Goal: Information Seeking & Learning: Learn about a topic

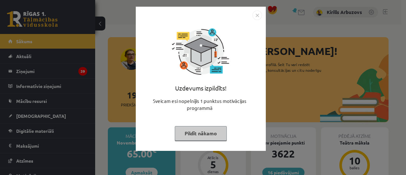
click at [198, 132] on button "Pildīt nākamo" at bounding box center [201, 133] width 52 height 15
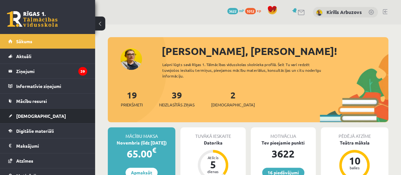
scroll to position [36, 0]
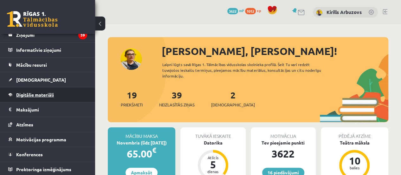
click at [44, 96] on span "Digitālie materiāli" at bounding box center [35, 95] width 38 height 6
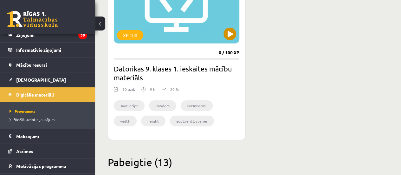
scroll to position [951, 0]
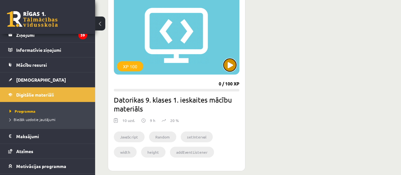
click at [231, 68] on button at bounding box center [229, 65] width 13 height 13
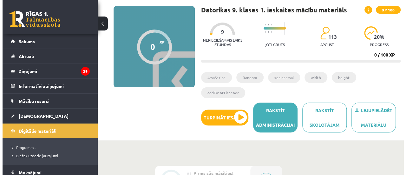
scroll to position [95, 0]
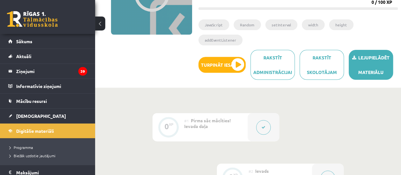
click at [367, 59] on link "Lejupielādēt materiālu" at bounding box center [371, 65] width 44 height 30
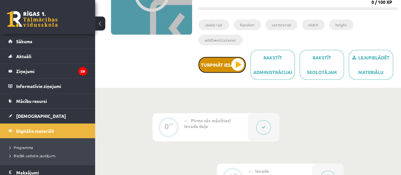
click at [230, 67] on button "Turpināt iesākto" at bounding box center [221, 65] width 47 height 16
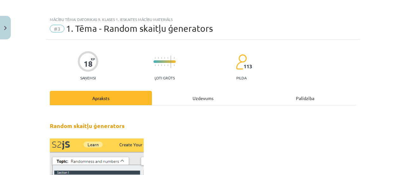
scroll to position [0, 0]
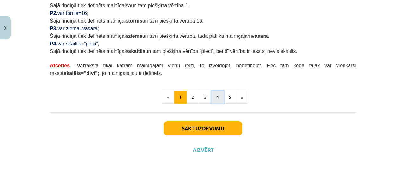
click at [214, 93] on button "4" at bounding box center [217, 97] width 13 height 13
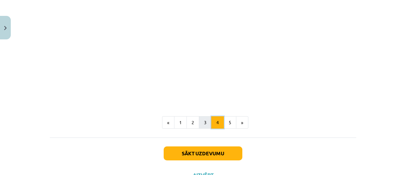
scroll to position [669, 0]
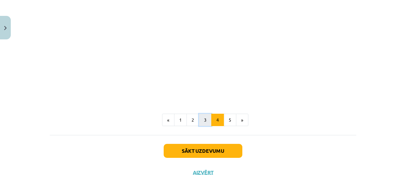
click at [203, 113] on button "3" at bounding box center [205, 119] width 13 height 13
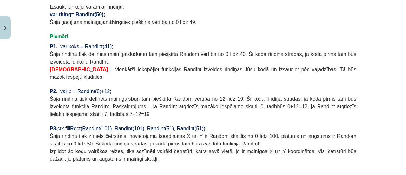
scroll to position [586, 0]
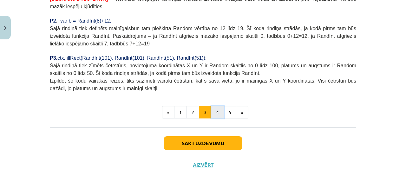
click at [212, 106] on button "4" at bounding box center [217, 112] width 13 height 13
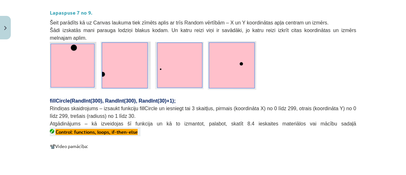
scroll to position [113, 0]
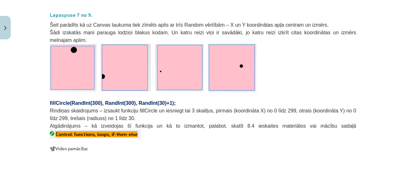
click at [66, 53] on img at bounding box center [73, 67] width 47 height 47
click at [112, 53] on img at bounding box center [125, 68] width 50 height 48
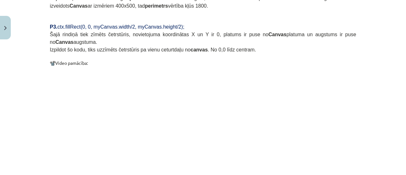
scroll to position [605, 0]
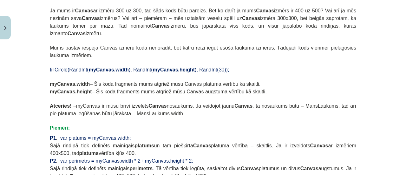
drag, startPoint x: 172, startPoint y: 74, endPoint x: 151, endPoint y: 84, distance: 23.5
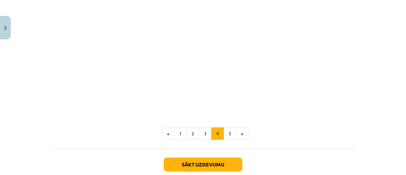
scroll to position [669, 0]
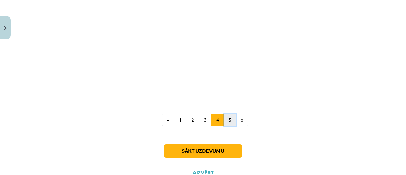
click at [228, 113] on button "5" at bounding box center [229, 119] width 13 height 13
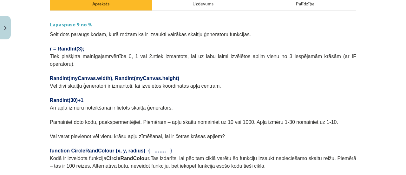
scroll to position [17, 0]
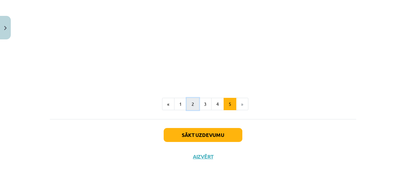
click at [195, 98] on button "2" at bounding box center [192, 104] width 13 height 13
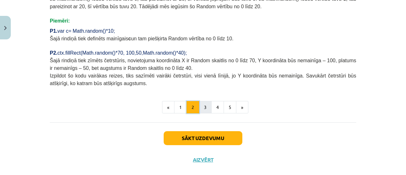
scroll to position [314, 0]
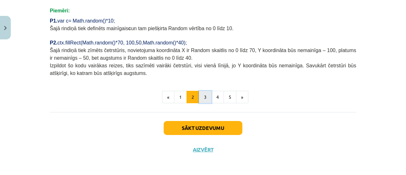
click at [202, 96] on button "3" at bounding box center [205, 97] width 13 height 13
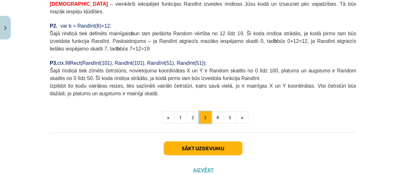
scroll to position [586, 0]
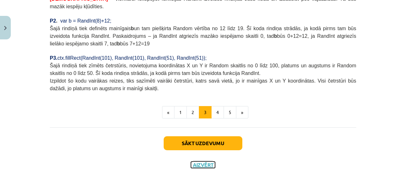
click at [199, 161] on button "Aizvērt" at bounding box center [203, 164] width 24 height 6
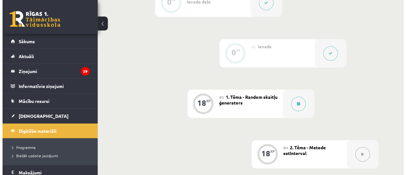
scroll to position [222, 0]
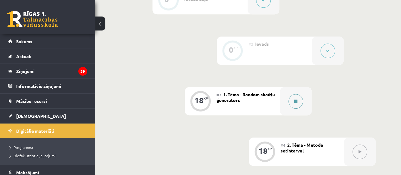
click at [299, 100] on button at bounding box center [295, 101] width 15 height 15
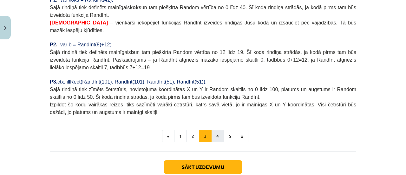
scroll to position [586, 0]
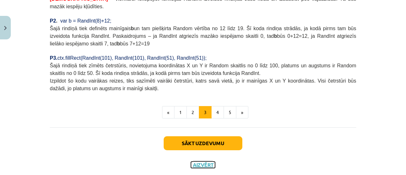
click at [200, 161] on button "Aizvērt" at bounding box center [203, 164] width 24 height 6
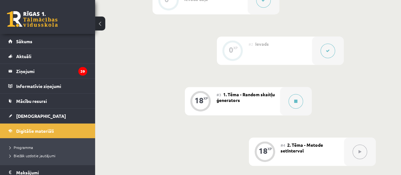
click at [328, 55] on button at bounding box center [327, 50] width 15 height 15
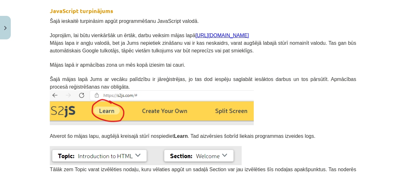
scroll to position [127, 0]
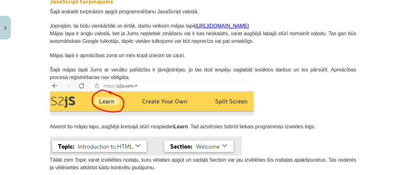
click at [195, 25] on link "[URL][DOMAIN_NAME]" at bounding box center [222, 25] width 54 height 5
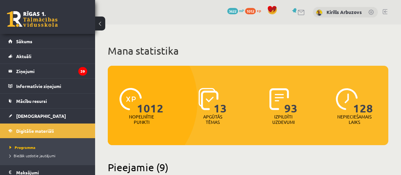
scroll to position [951, 0]
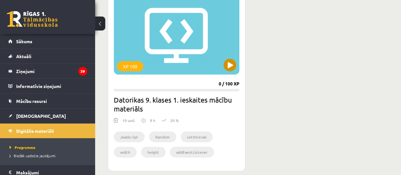
click at [233, 55] on div "XP 100" at bounding box center [176, 34] width 125 height 79
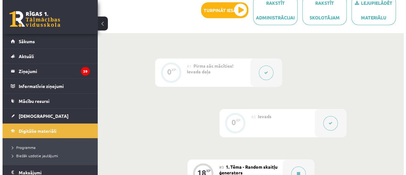
scroll to position [190, 0]
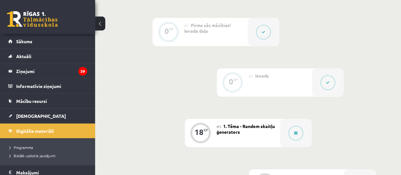
click at [333, 80] on button at bounding box center [327, 82] width 15 height 15
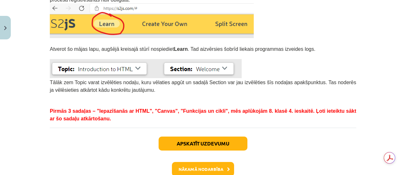
scroll to position [240, 0]
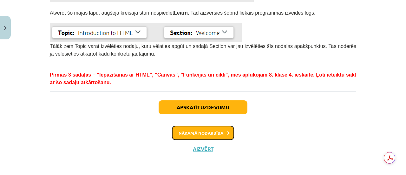
click at [196, 132] on button "Nākamā nodarbība" at bounding box center [203, 132] width 62 height 15
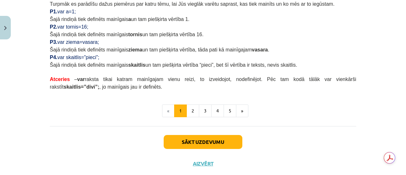
scroll to position [444, 0]
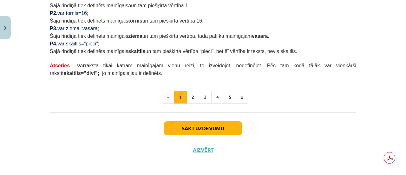
click at [228, 93] on button "5" at bounding box center [229, 97] width 13 height 13
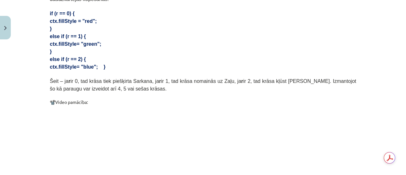
scroll to position [429, 0]
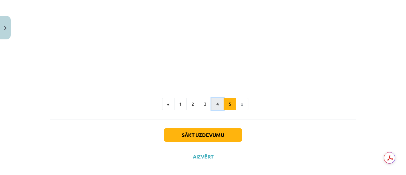
click at [218, 98] on button "4" at bounding box center [217, 104] width 13 height 13
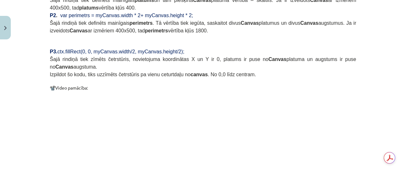
scroll to position [627, 0]
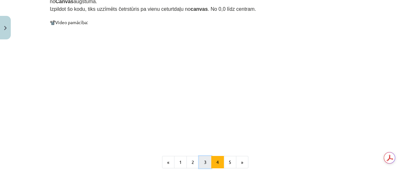
click at [207, 156] on button "3" at bounding box center [205, 162] width 13 height 13
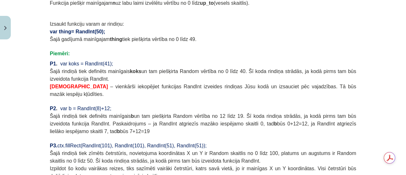
scroll to position [525, 0]
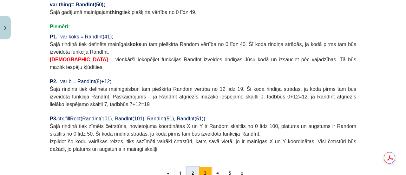
click at [193, 166] on button "2" at bounding box center [192, 172] width 13 height 13
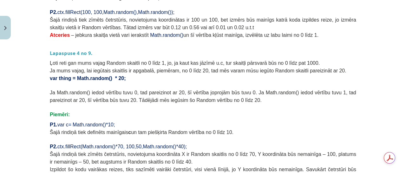
scroll to position [240, 0]
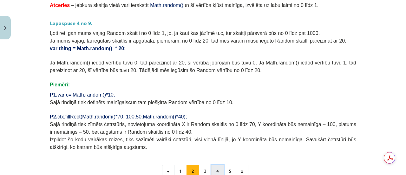
click at [212, 168] on button "4" at bounding box center [217, 170] width 13 height 13
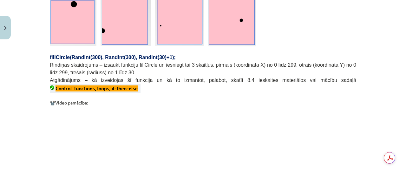
scroll to position [113, 0]
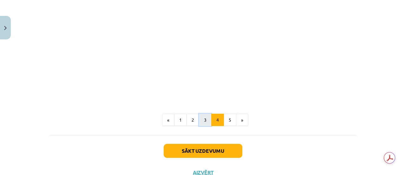
click at [204, 113] on button "3" at bounding box center [205, 119] width 13 height 13
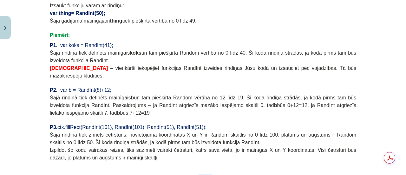
scroll to position [526, 0]
